Goal: Feedback & Contribution: Contribute content

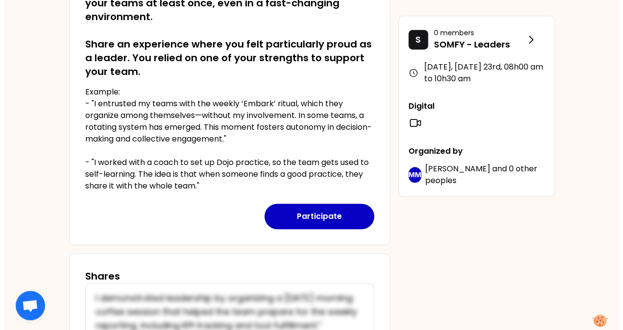
scroll to position [220, 0]
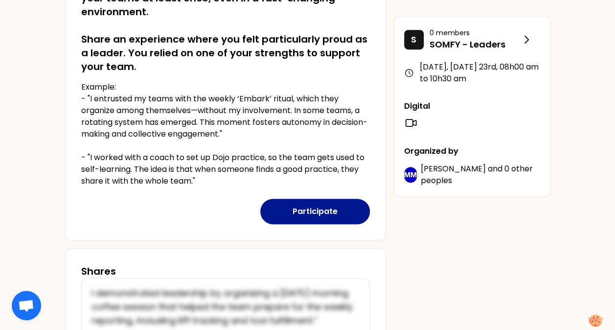
click at [310, 211] on button "Participate" at bounding box center [315, 211] width 110 height 25
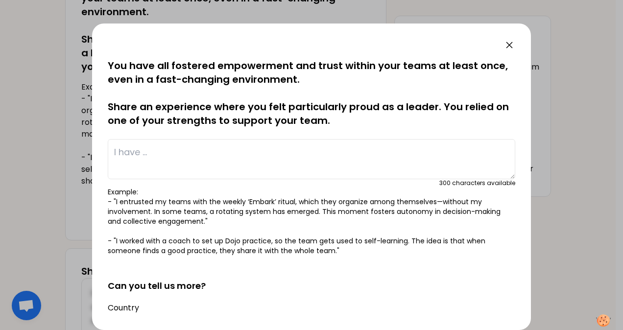
click at [268, 152] on textarea at bounding box center [311, 159] width 407 height 40
paste textarea "I felt particularly proud as a leader when I redesigned our forecasting process…"
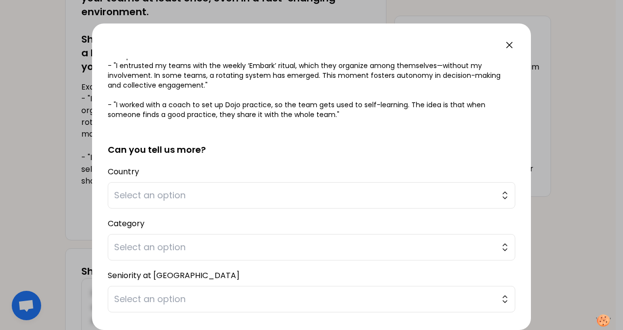
scroll to position [137, 0]
type textarea "I felt particularly proud as a leader when I redesigned our forecasting process…"
click at [255, 197] on span "Select an option" at bounding box center [304, 194] width 381 height 14
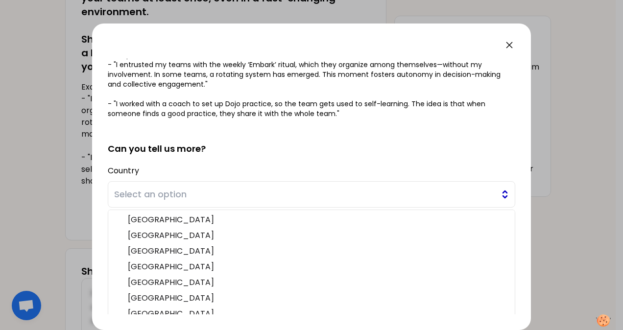
scroll to position [143, 0]
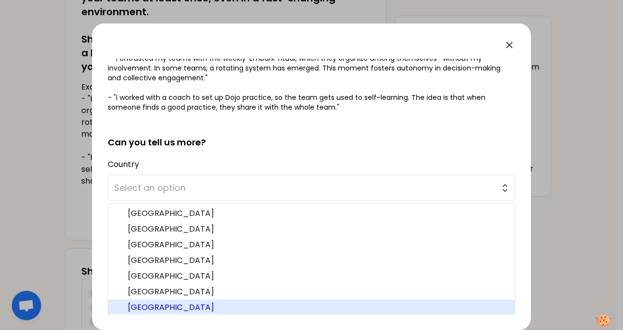
click at [152, 311] on span "[GEOGRAPHIC_DATA]" at bounding box center [317, 308] width 379 height 12
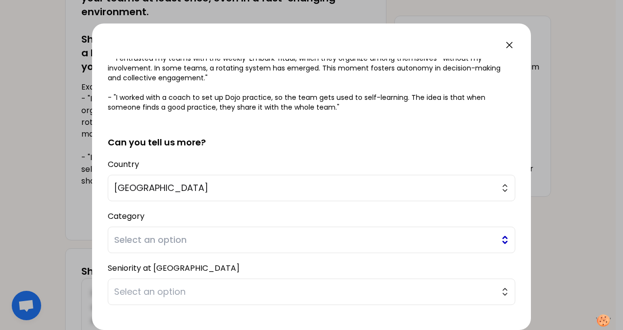
click at [200, 241] on span "Select an option" at bounding box center [304, 240] width 381 height 14
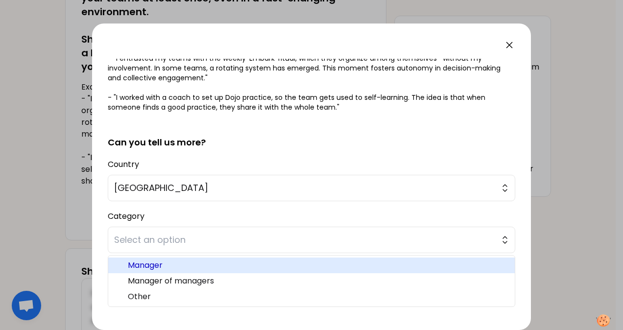
click at [179, 265] on span "Manager" at bounding box center [317, 265] width 379 height 12
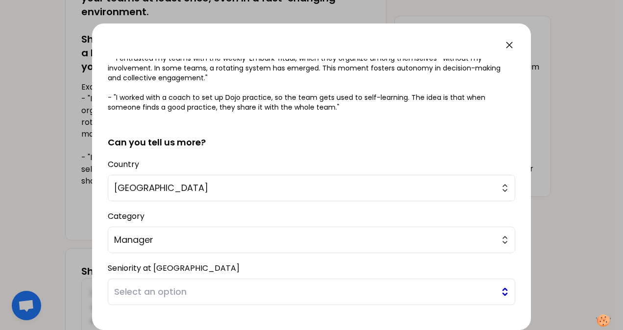
click at [299, 286] on span "Select an option" at bounding box center [304, 292] width 381 height 14
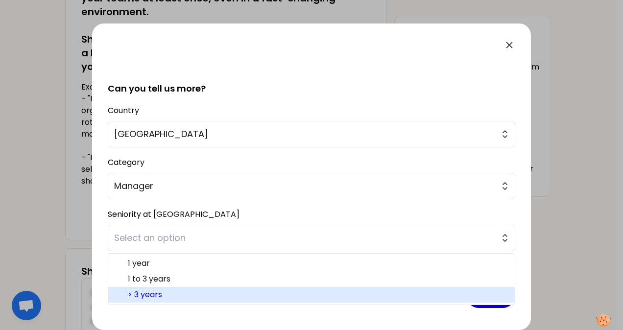
click at [241, 292] on span "> 3 years" at bounding box center [317, 295] width 379 height 12
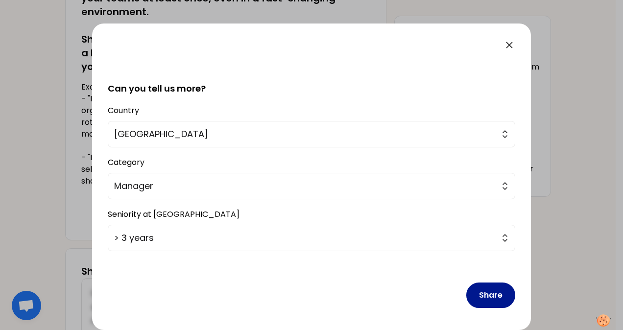
click at [489, 292] on button "Share" at bounding box center [490, 294] width 49 height 25
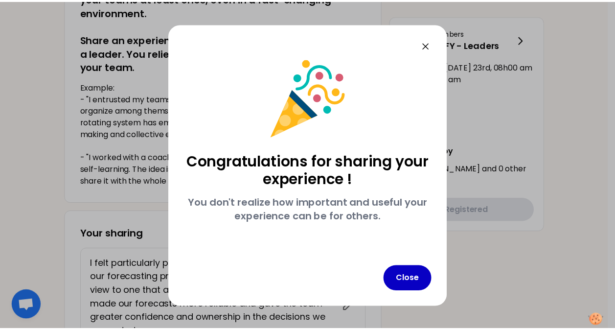
scroll to position [0, 0]
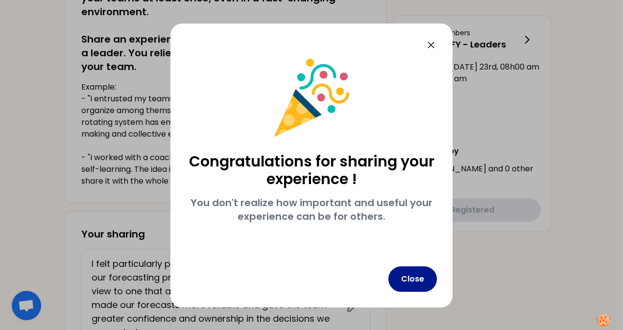
click at [413, 279] on button "Close" at bounding box center [412, 278] width 48 height 25
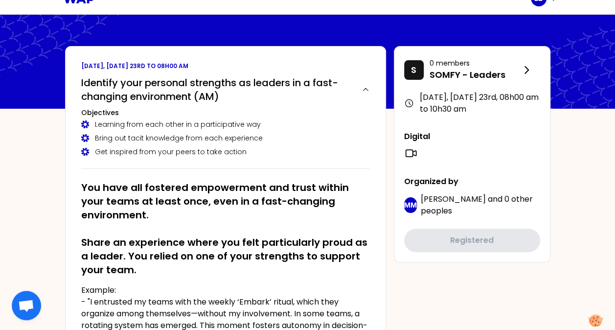
scroll to position [139, 0]
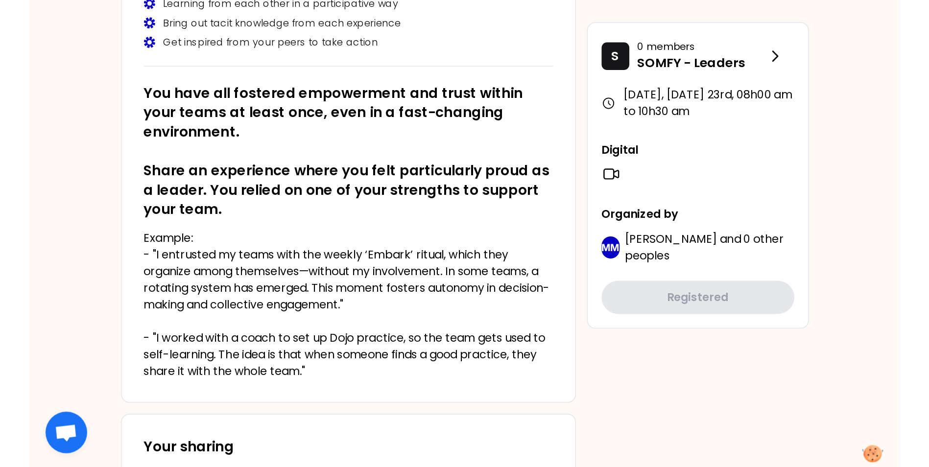
scroll to position [140, 0]
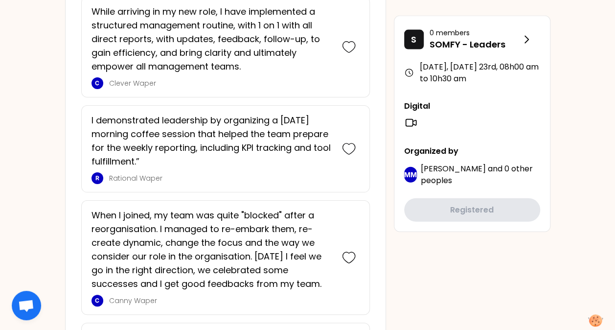
scroll to position [1092, 0]
